Goal: Find specific page/section: Find specific page/section

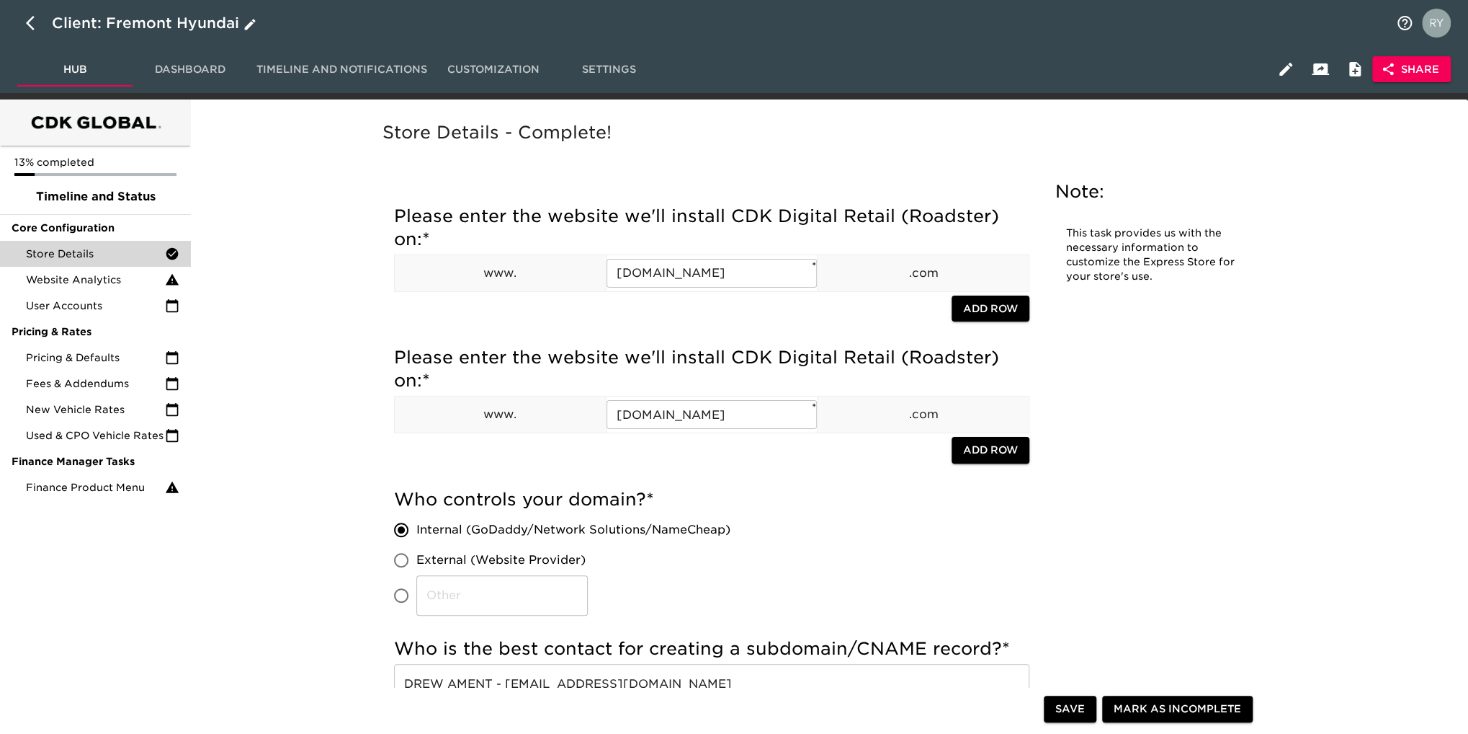
click at [28, 27] on icon "button" at bounding box center [34, 22] width 17 height 17
select select "10"
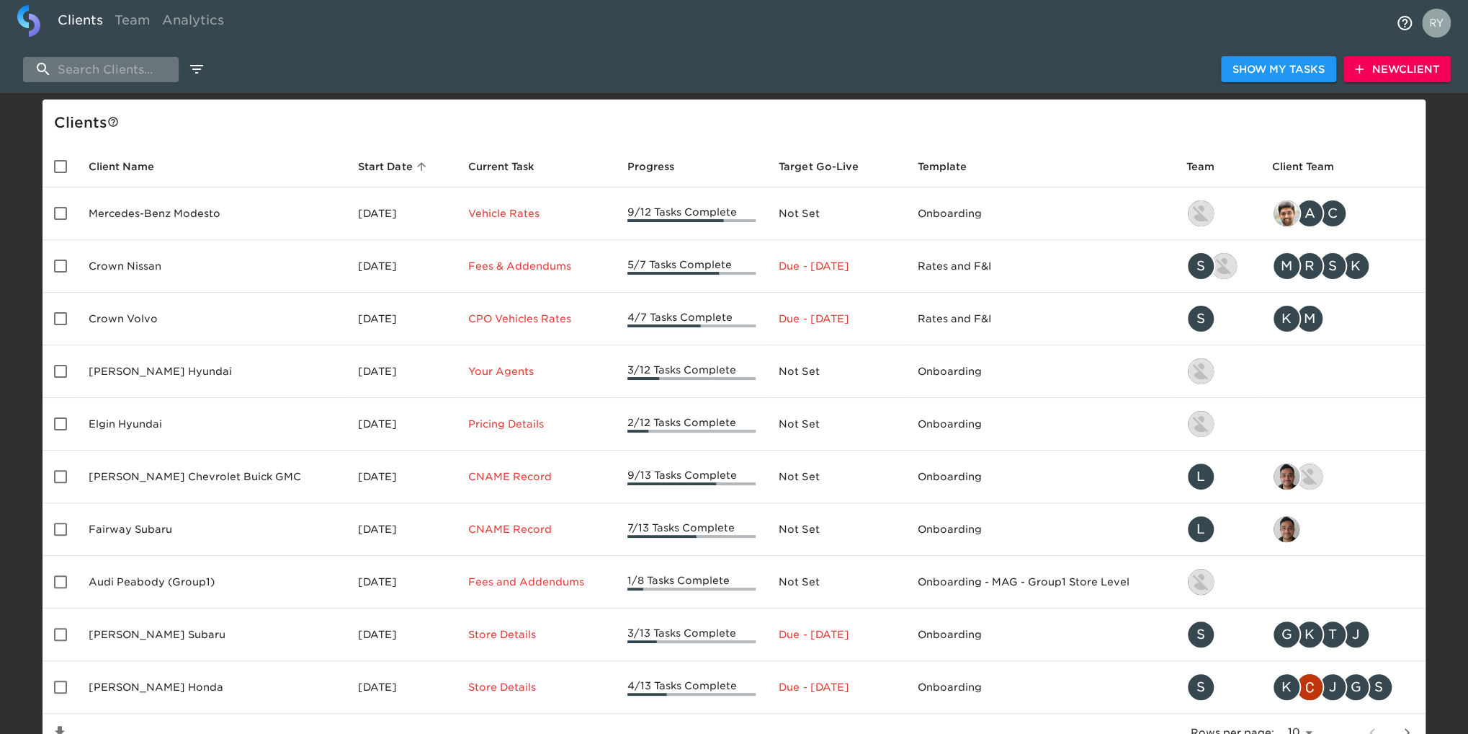
click at [112, 65] on input "search" at bounding box center [101, 69] width 156 height 25
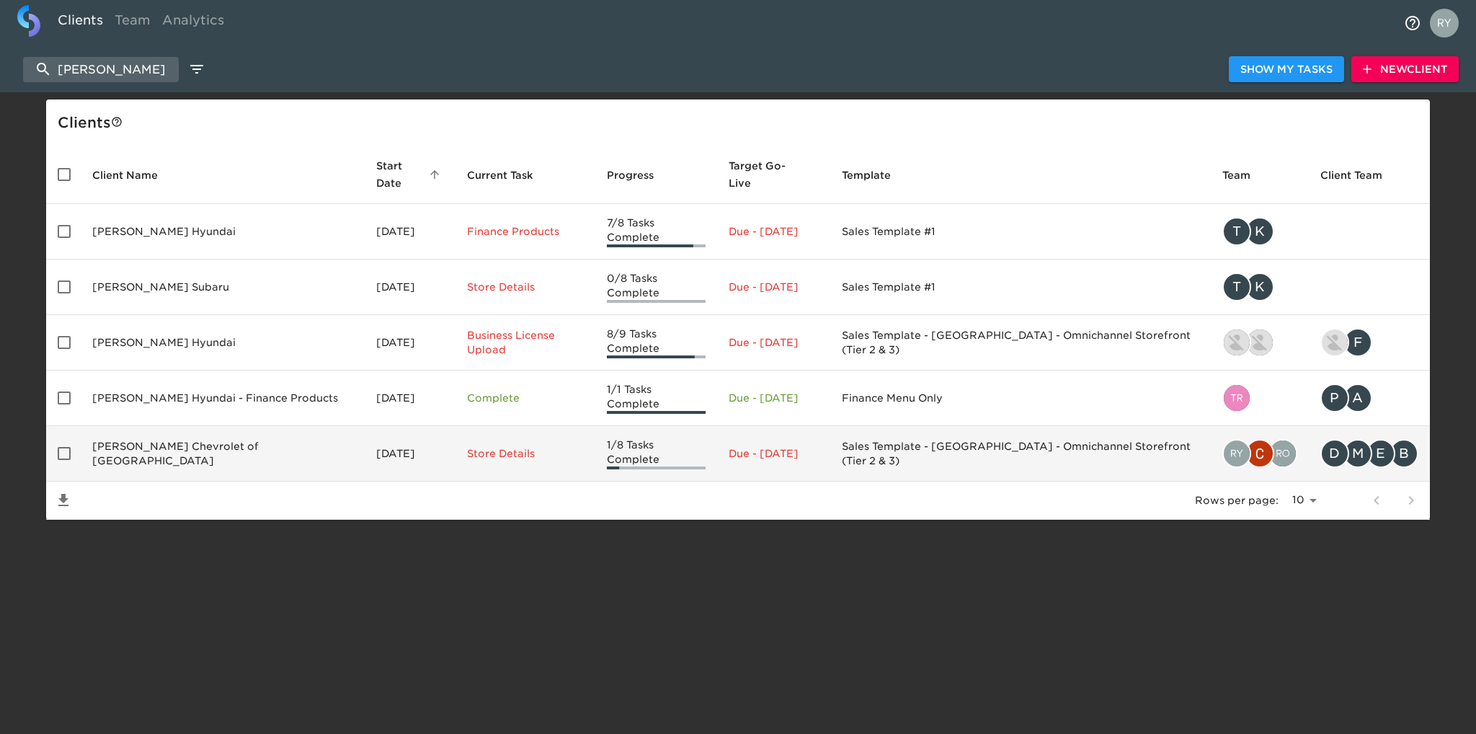
type input "west herr"
click at [207, 145] on td "West Herr Chevrolet of Orchard Park" at bounding box center [223, 453] width 284 height 55
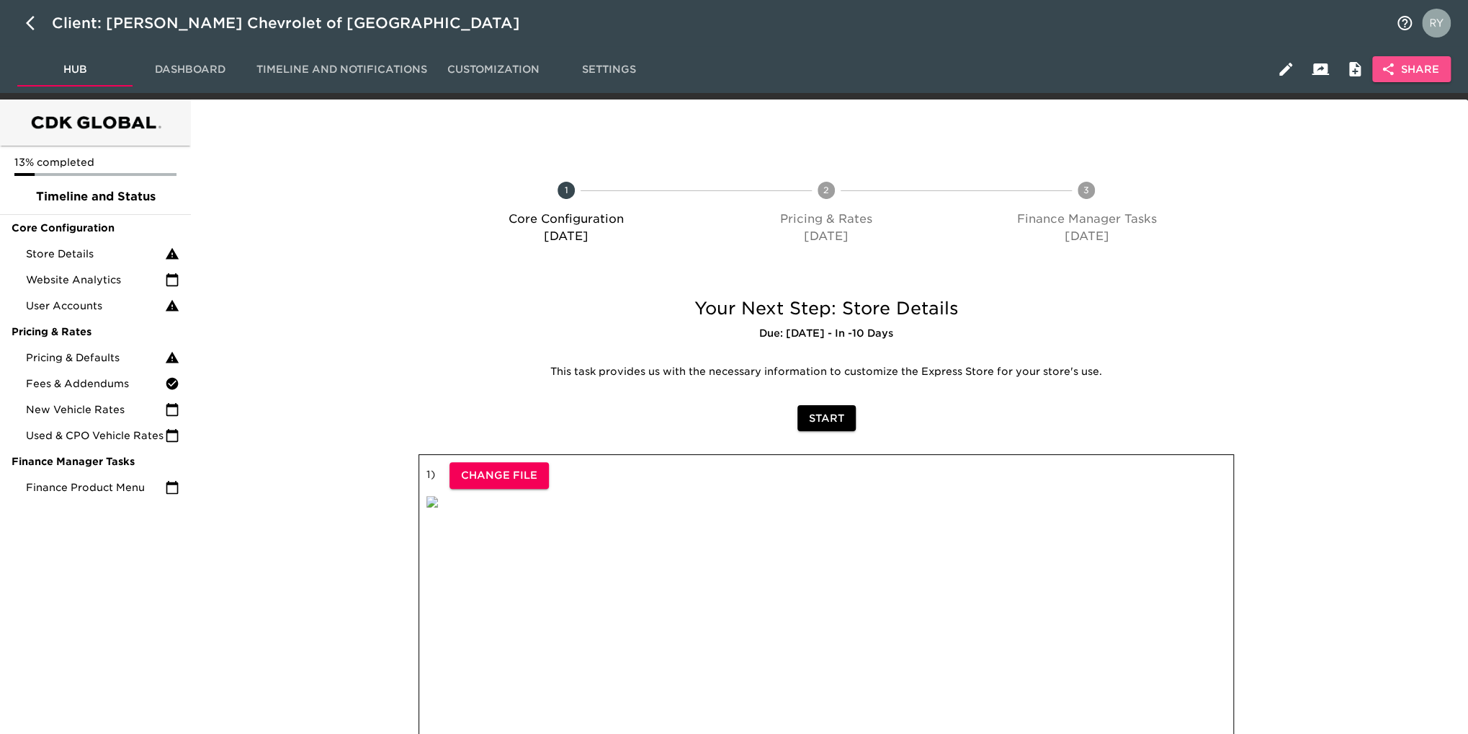
click at [719, 73] on span "Share" at bounding box center [1411, 70] width 55 height 18
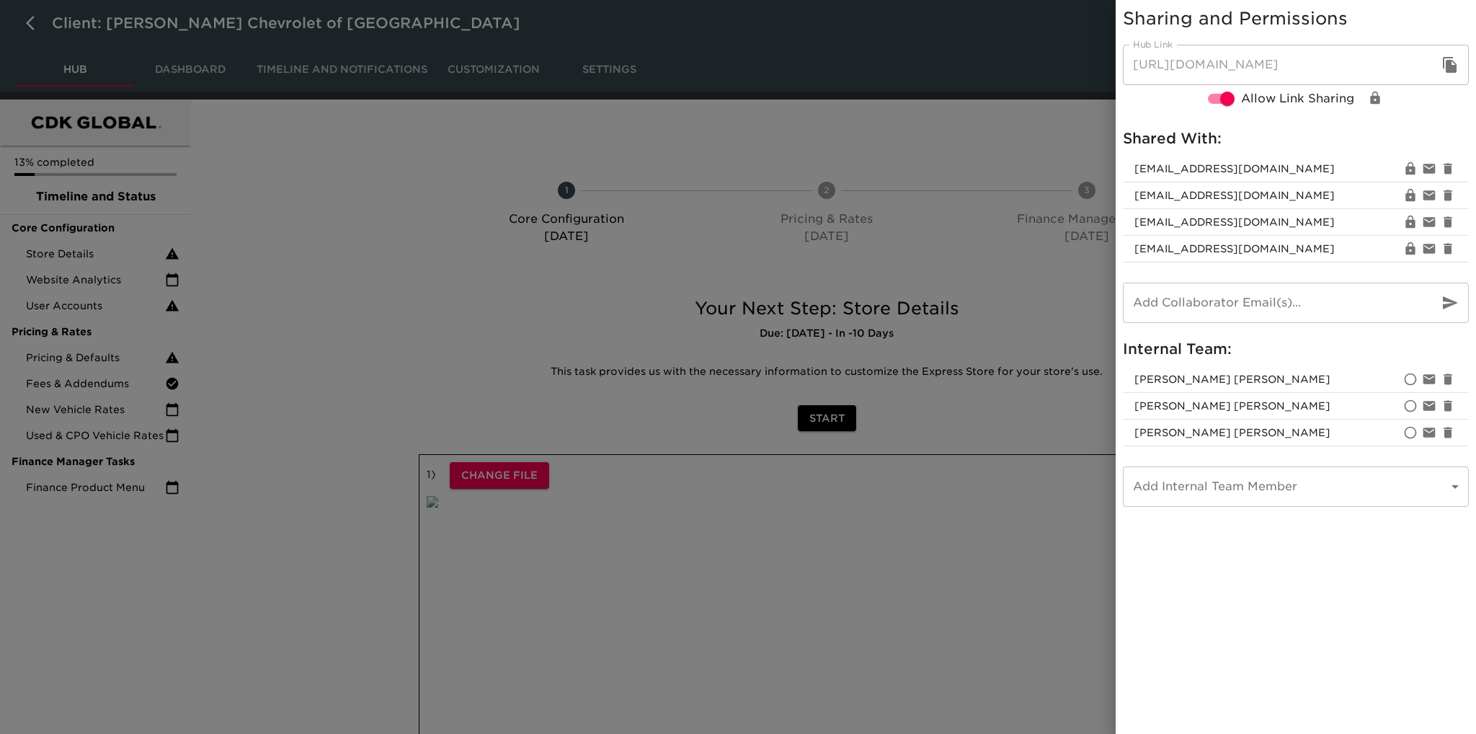
click at [496, 136] on div at bounding box center [738, 367] width 1476 height 734
